Goal: Check status

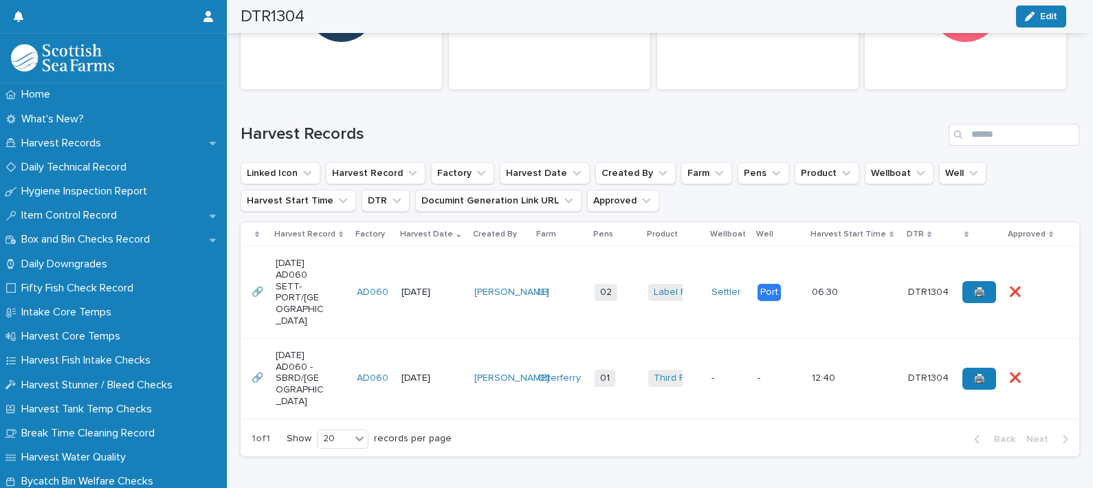
scroll to position [736, 0]
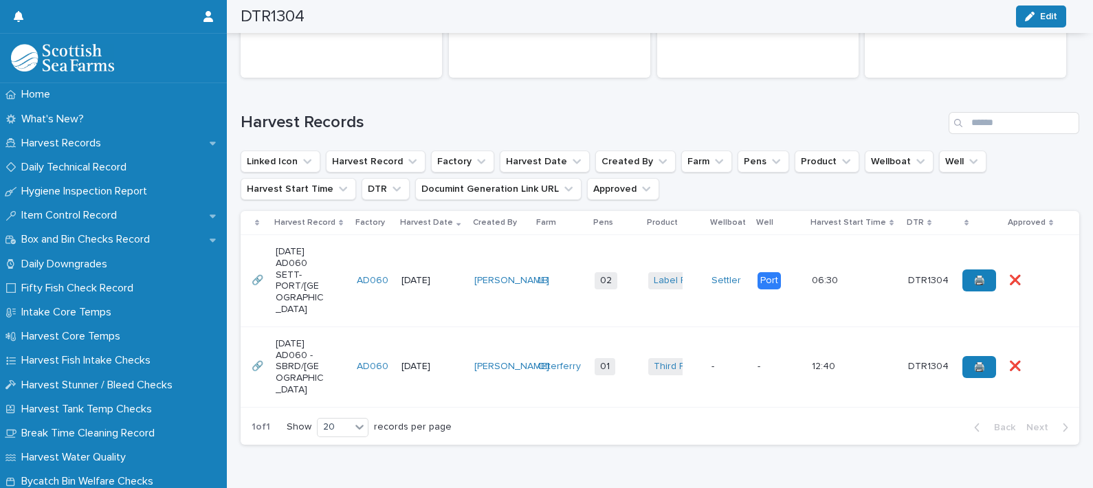
click at [477, 367] on div "[PERSON_NAME]" at bounding box center [501, 367] width 52 height 23
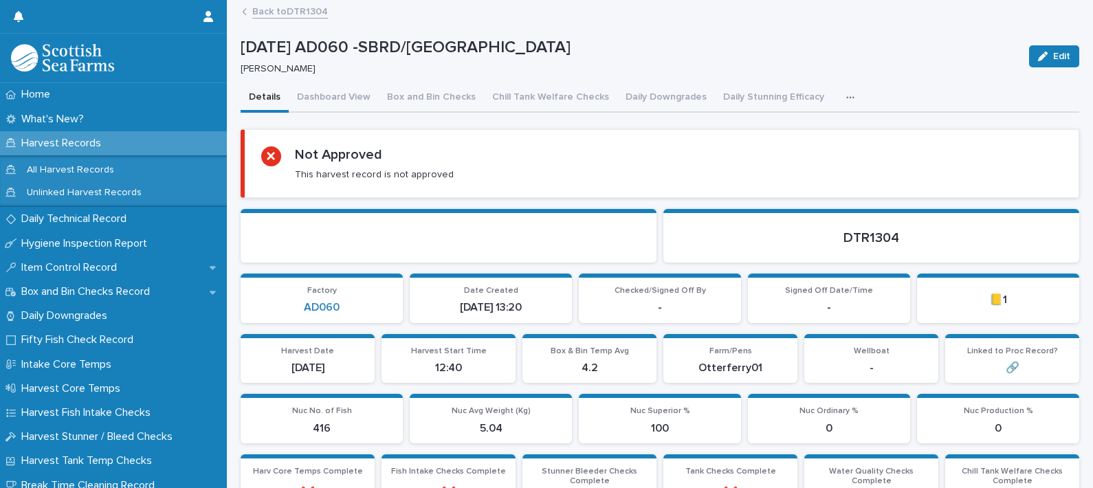
click at [847, 97] on icon "button" at bounding box center [851, 97] width 8 height 2
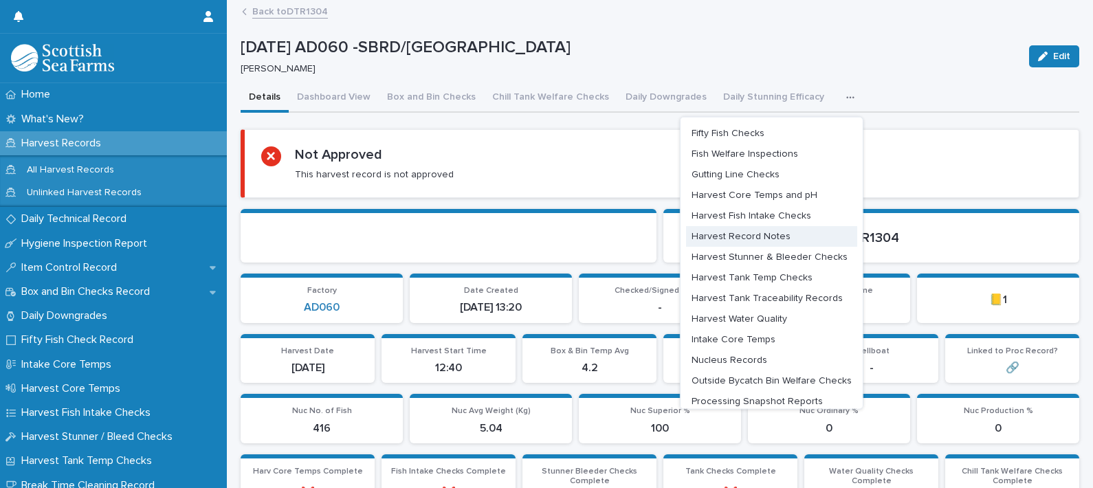
click at [767, 233] on button "Harvest Record Notes" at bounding box center [771, 236] width 171 height 21
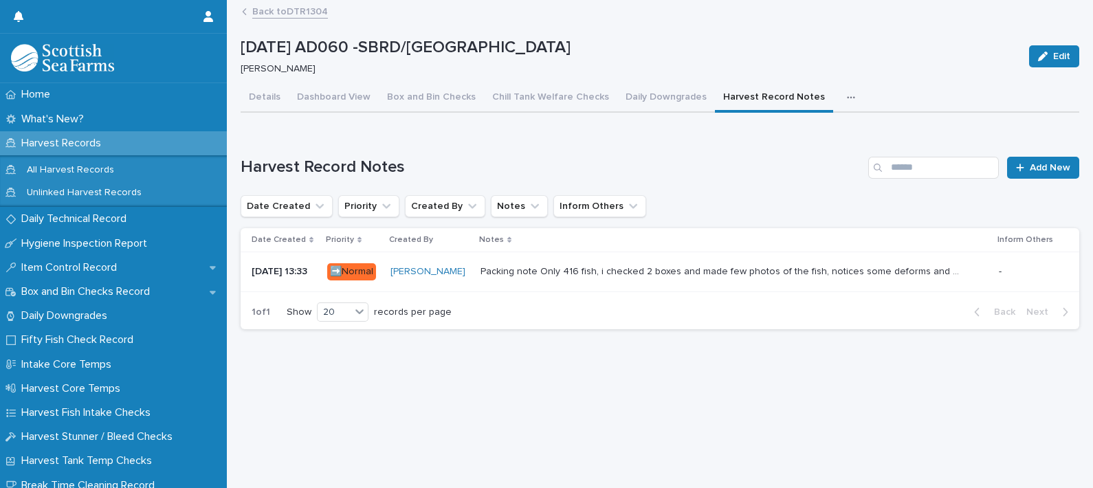
click at [667, 281] on div "Packing note Only 416 fish, i checked 2 boxes and made few photos of the fish, …" at bounding box center [735, 272] width 508 height 23
